Goal: Information Seeking & Learning: Learn about a topic

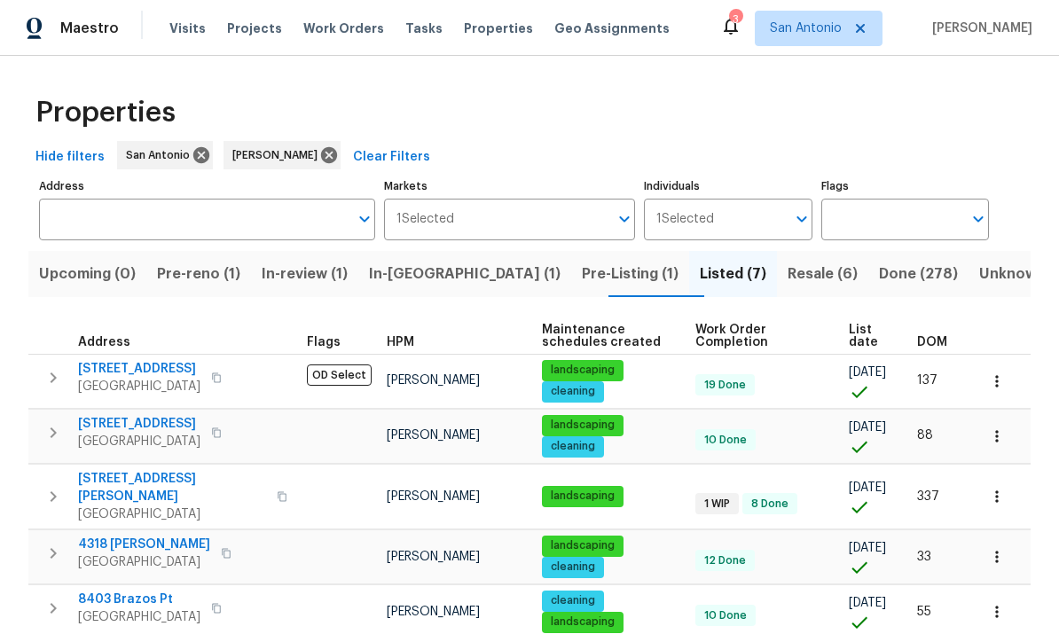
click at [202, 271] on span "Pre-reno (1)" at bounding box center [198, 274] width 83 height 25
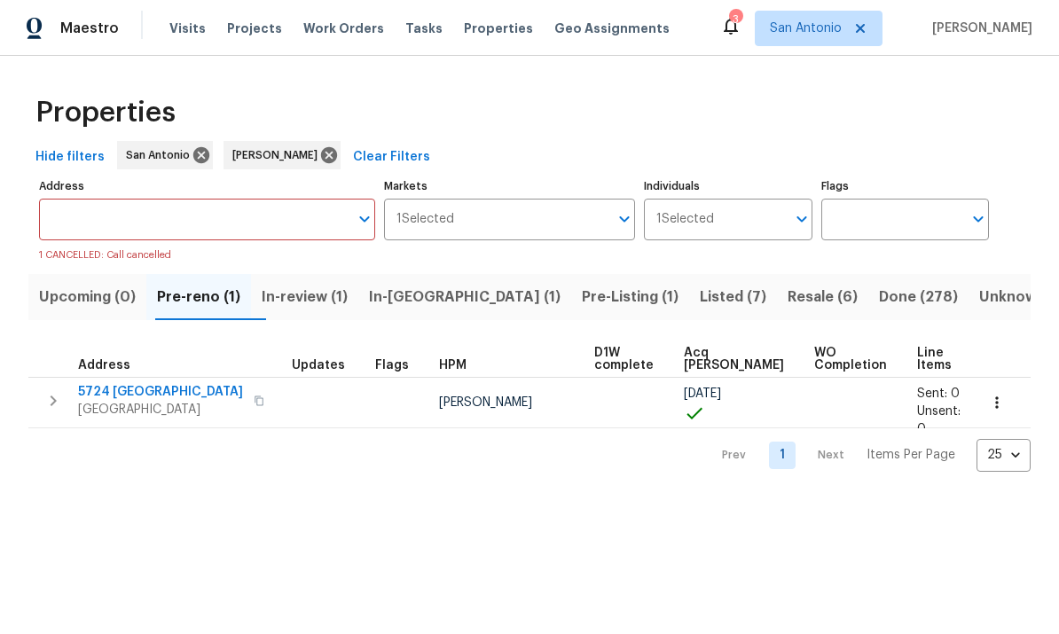
click at [127, 400] on span "5724 Columbia" at bounding box center [160, 392] width 165 height 18
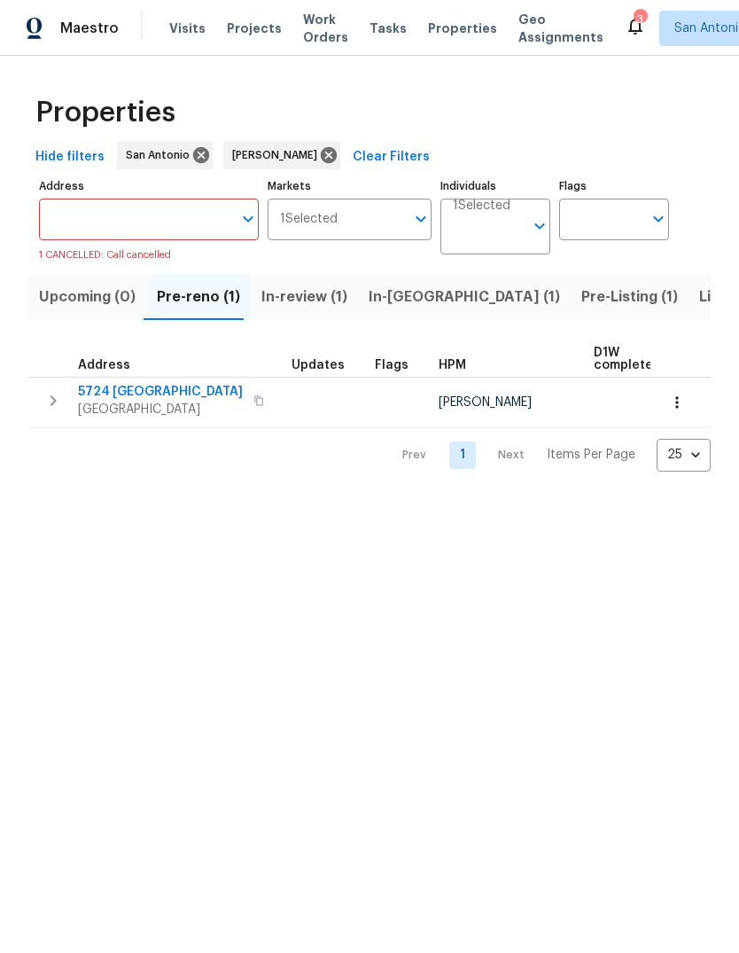
click at [141, 397] on span "5724 Columbia" at bounding box center [160, 392] width 165 height 18
click at [82, 310] on button "Upcoming (0)" at bounding box center [87, 297] width 118 height 46
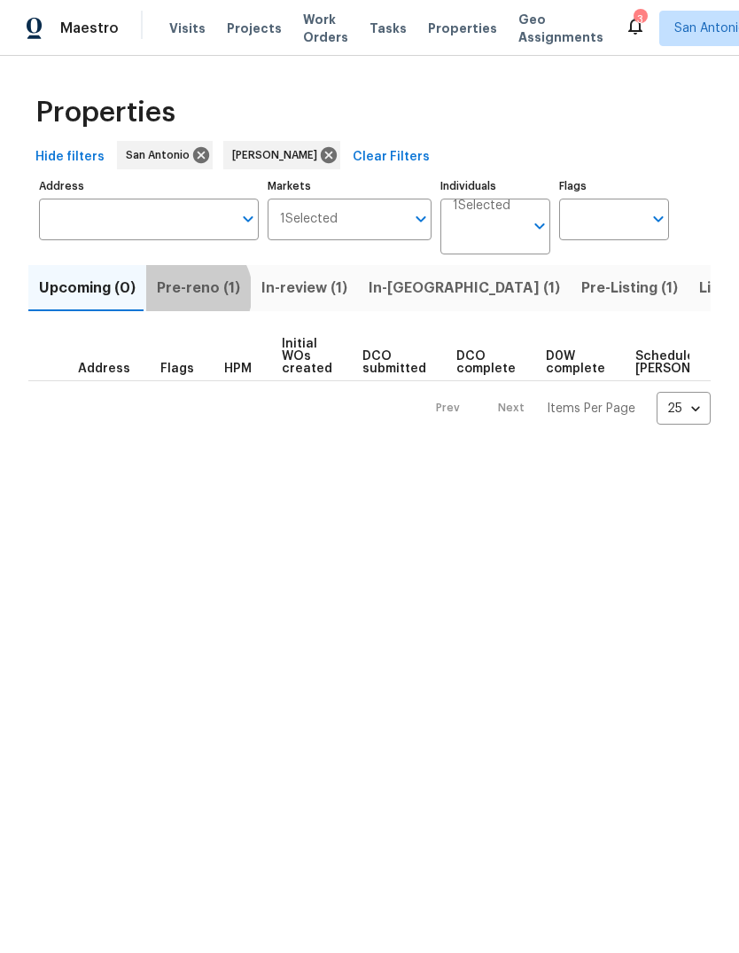
click at [191, 293] on span "Pre-reno (1)" at bounding box center [198, 288] width 83 height 25
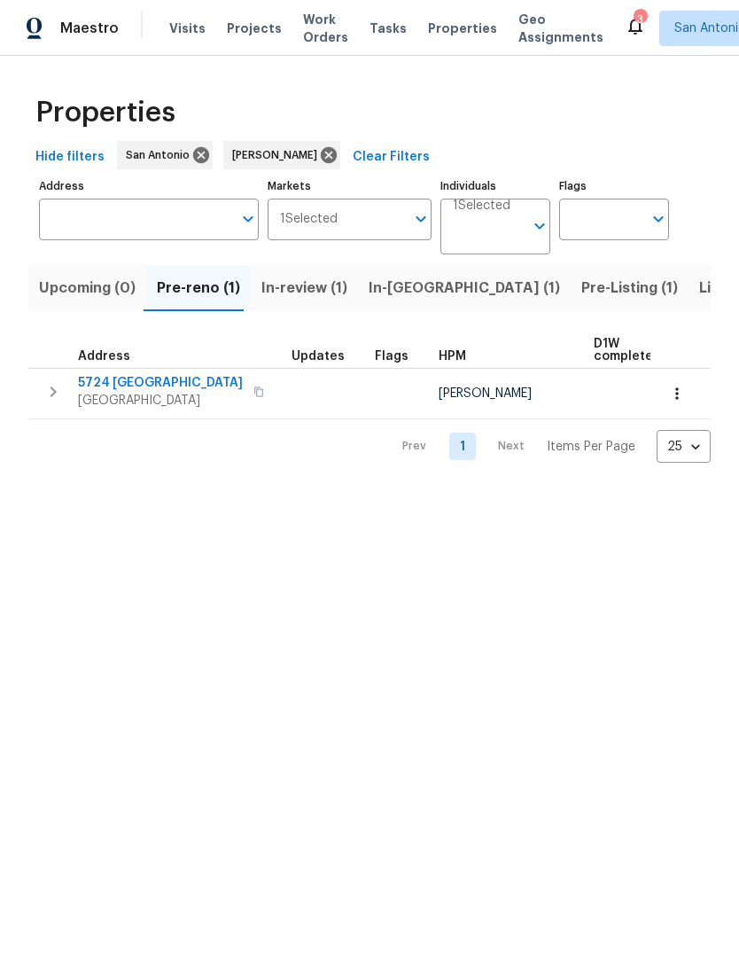
click at [305, 293] on span "In-review (1)" at bounding box center [305, 288] width 86 height 25
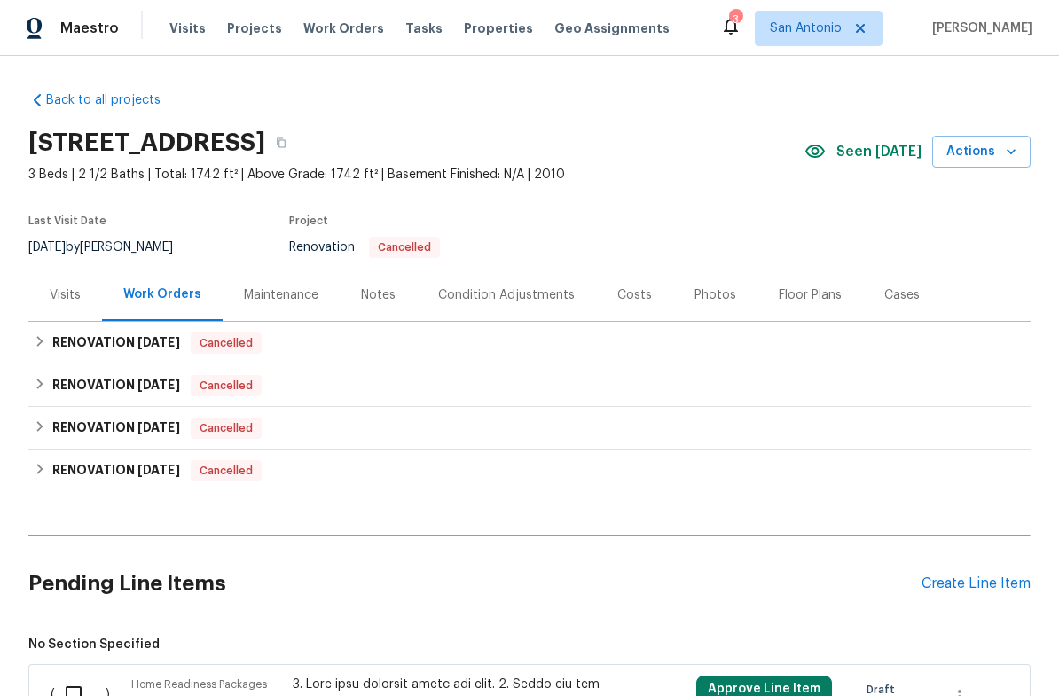
click at [496, 289] on div "Condition Adjustments" at bounding box center [506, 295] width 137 height 18
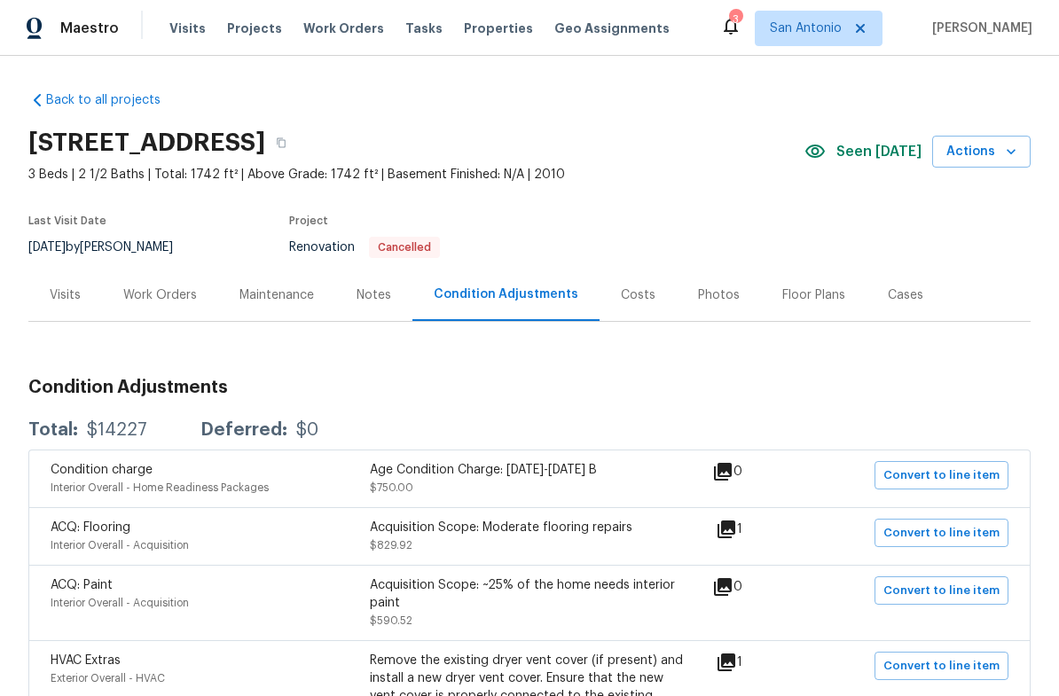
click at [627, 302] on div "Costs" at bounding box center [638, 295] width 35 height 18
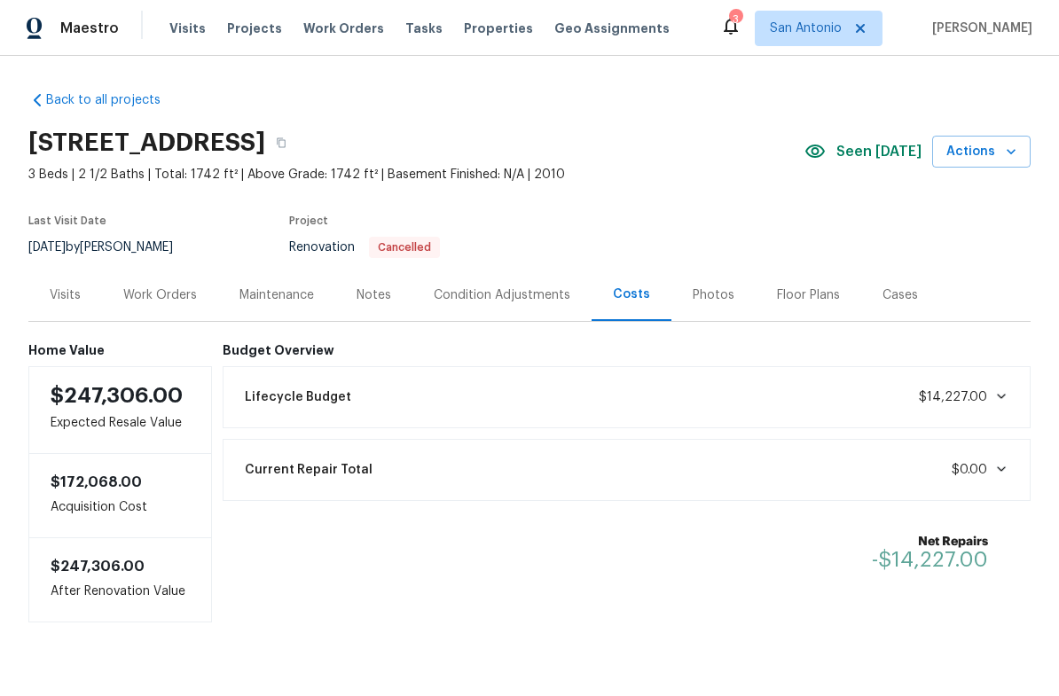
click at [1000, 395] on icon at bounding box center [1001, 396] width 9 height 5
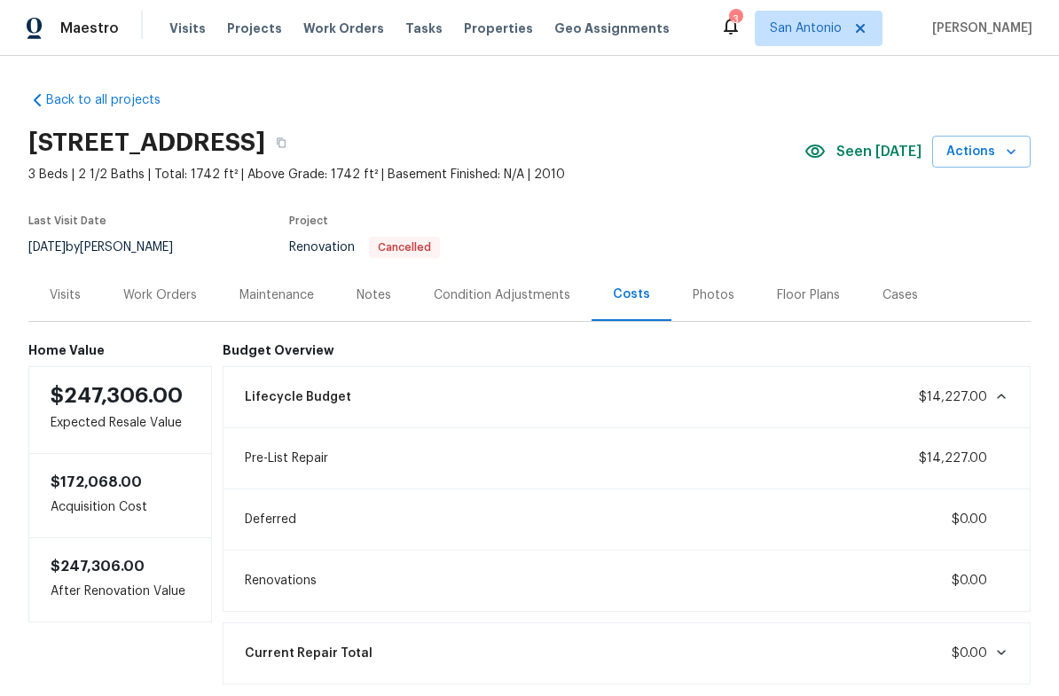
click at [1001, 393] on icon at bounding box center [1001, 396] width 14 height 14
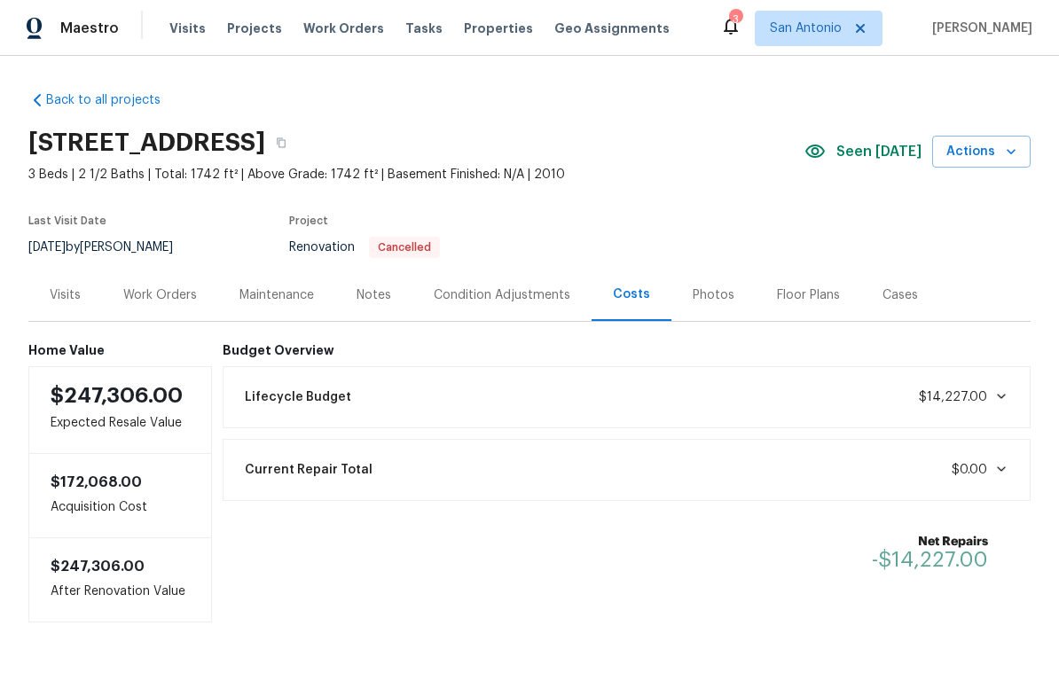
click at [153, 305] on div "Work Orders" at bounding box center [160, 295] width 116 height 52
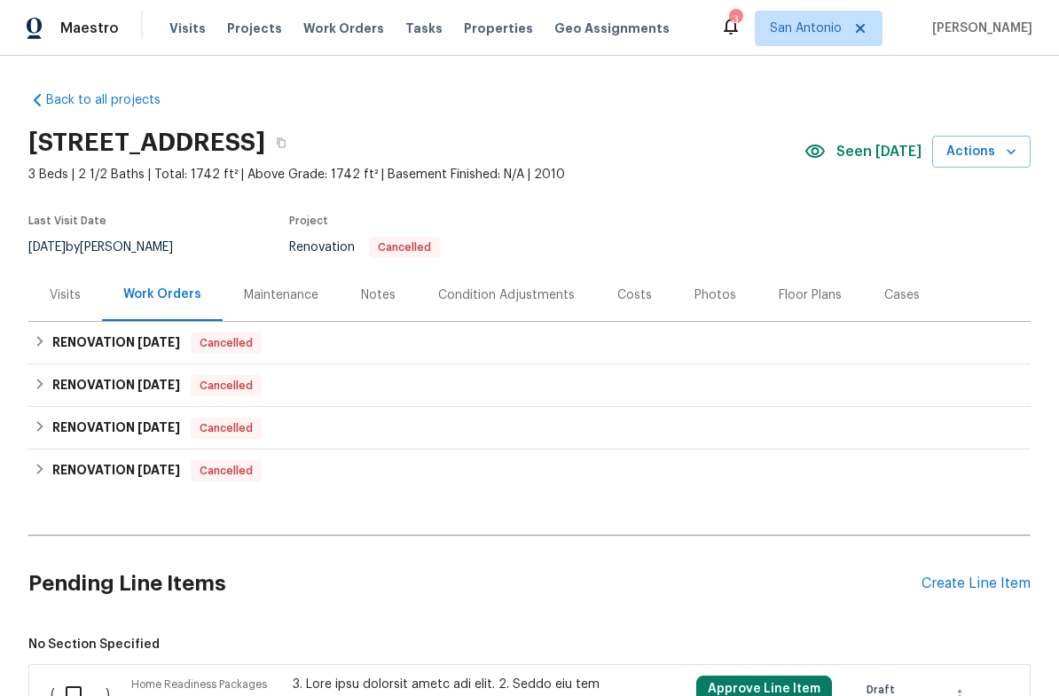
click at [630, 307] on div "Costs" at bounding box center [634, 295] width 77 height 52
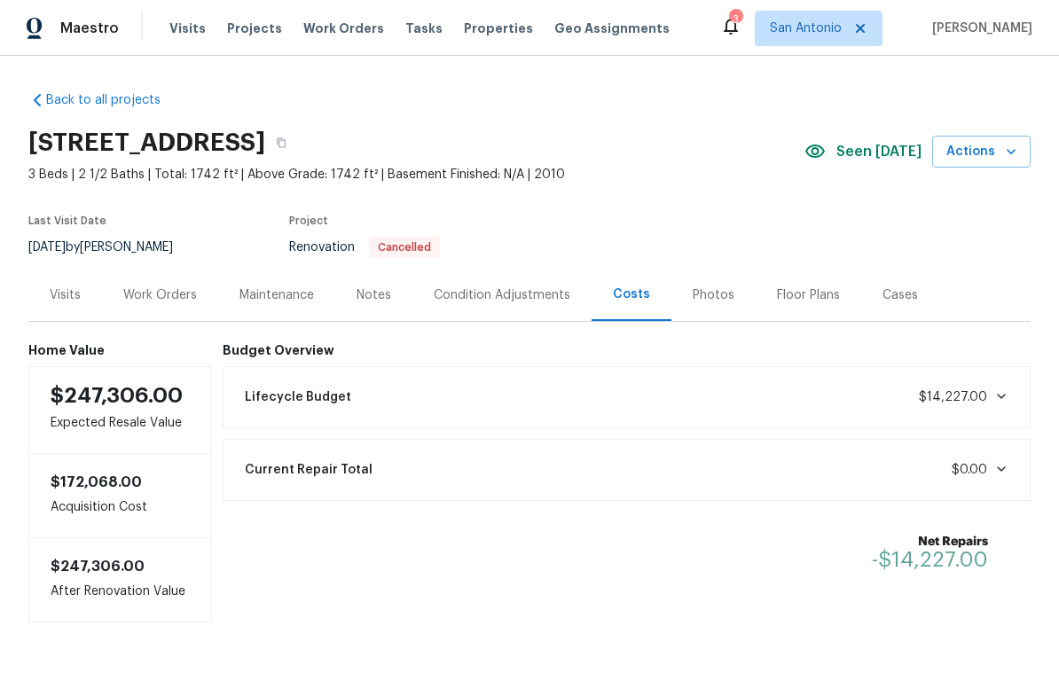
click at [999, 387] on div "Lifecycle Budget $14,227.00" at bounding box center [627, 397] width 786 height 39
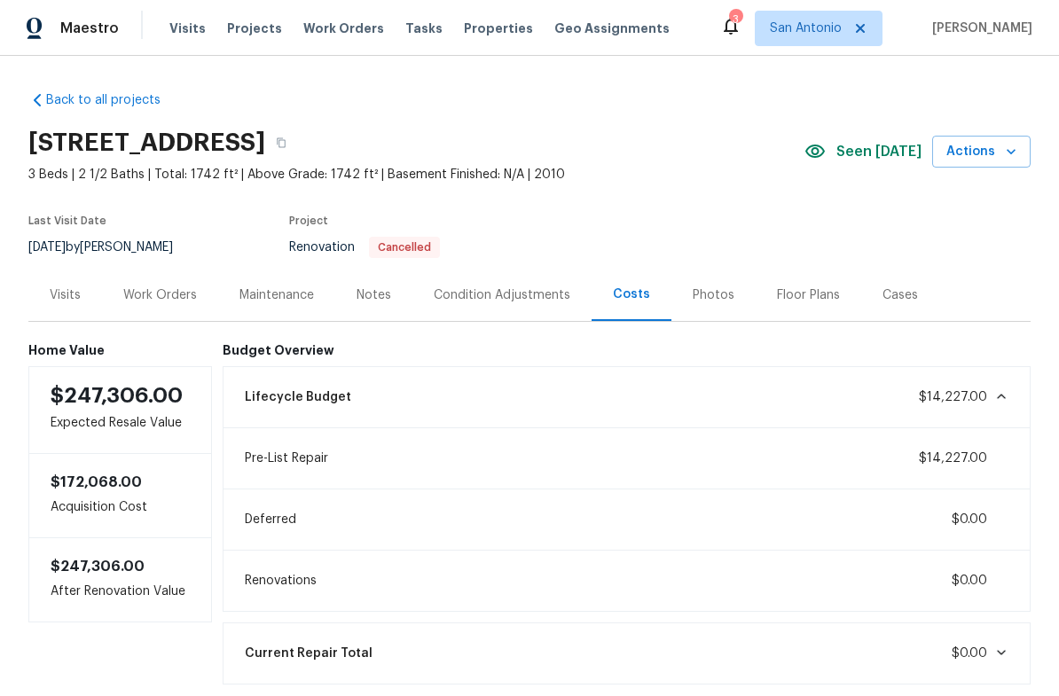
click at [1005, 400] on icon at bounding box center [1001, 396] width 14 height 14
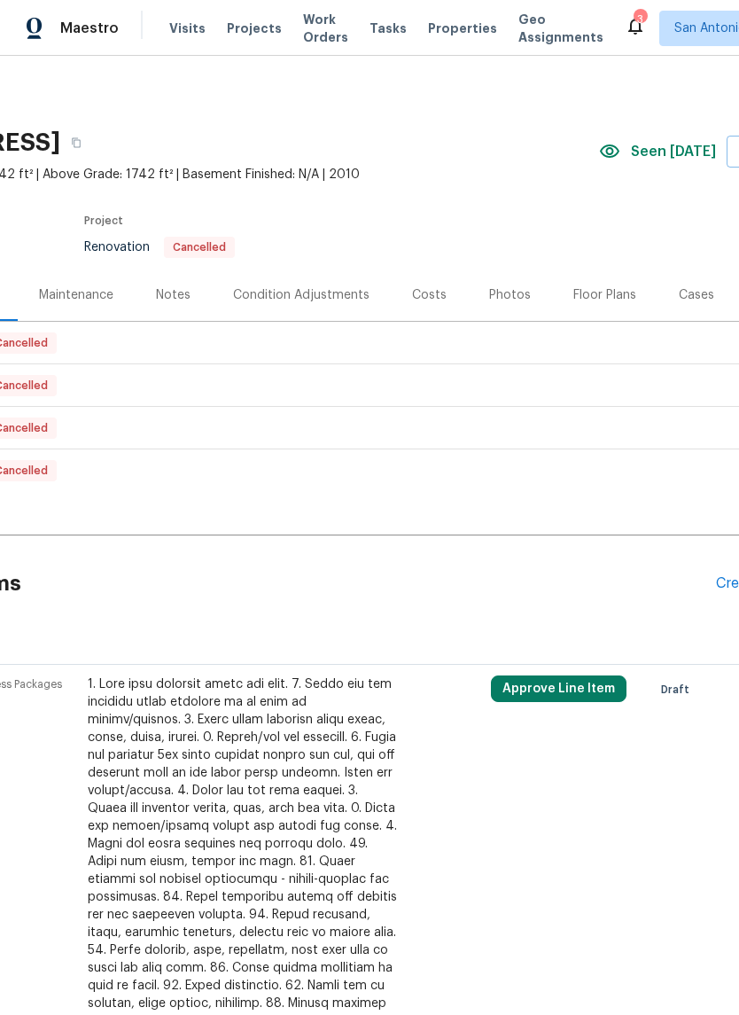
scroll to position [0, 179]
click at [585, 303] on div "Floor Plans" at bounding box center [602, 295] width 63 height 18
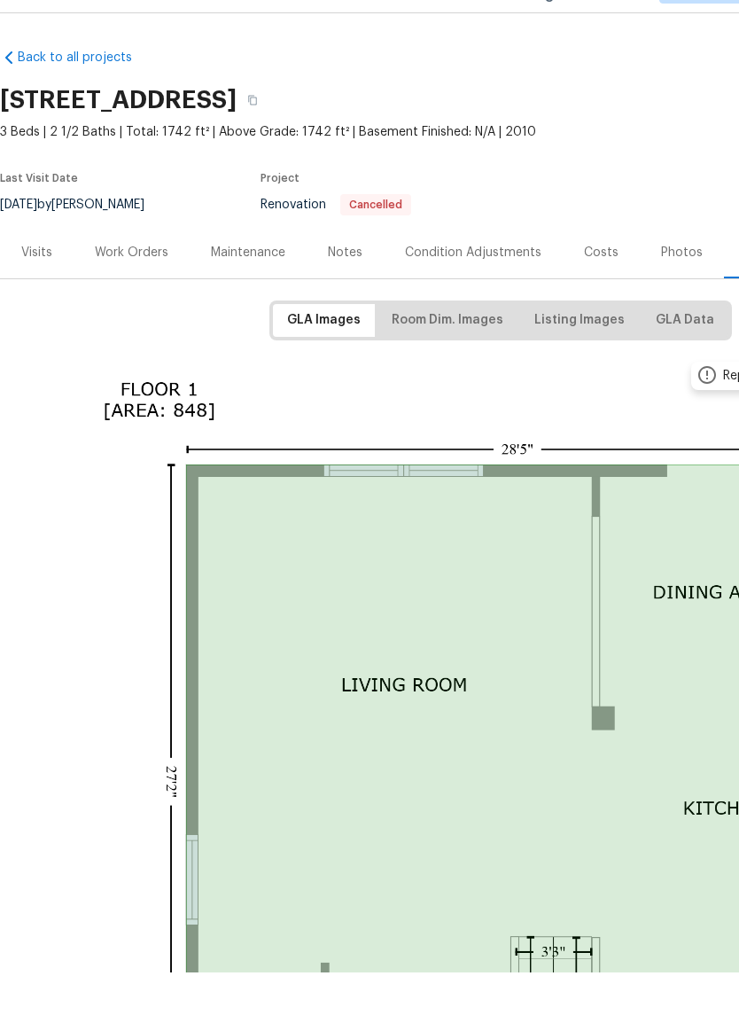
click at [130, 286] on div "Work Orders" at bounding box center [132, 295] width 74 height 18
